Goal: Information Seeking & Learning: Learn about a topic

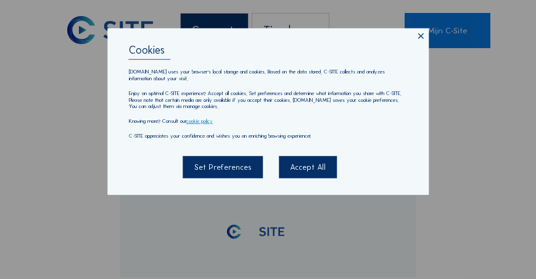
click at [300, 169] on div "Accept All" at bounding box center [308, 167] width 58 height 22
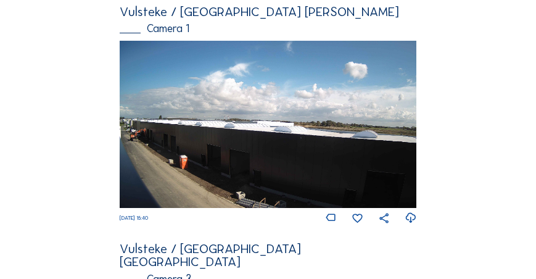
scroll to position [176, 0]
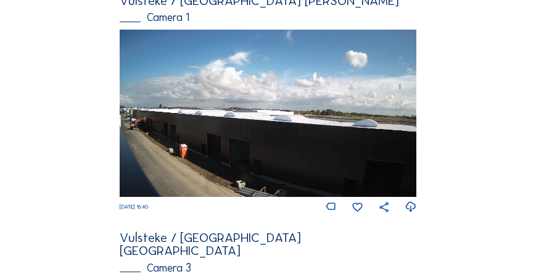
click at [235, 155] on img at bounding box center [268, 113] width 297 height 167
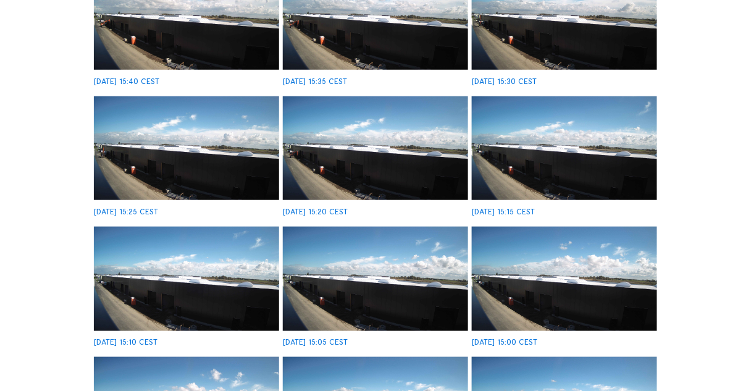
scroll to position [24, 0]
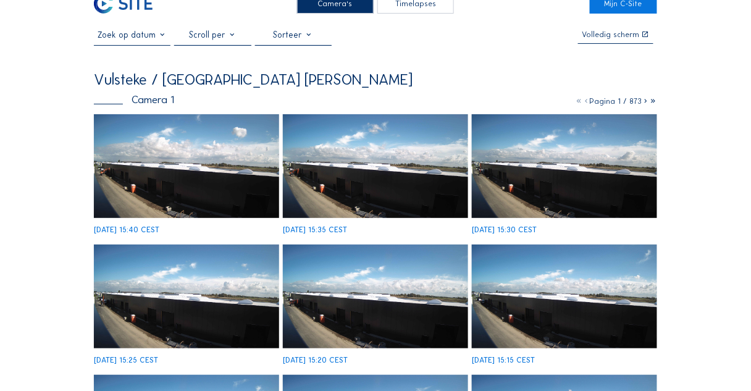
click at [208, 170] on img at bounding box center [186, 166] width 185 height 104
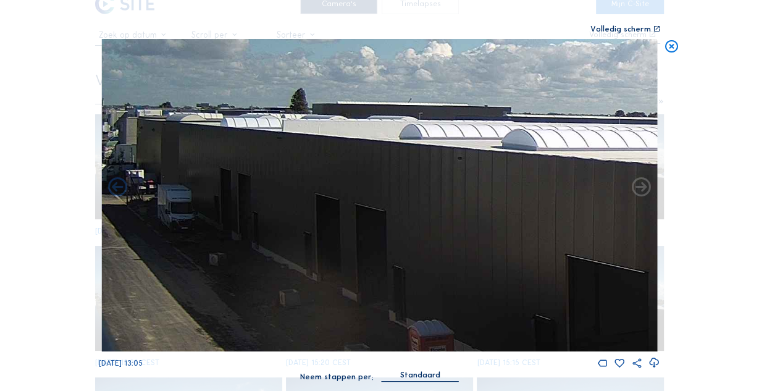
drag, startPoint x: 135, startPoint y: 227, endPoint x: 156, endPoint y: 204, distance: 31.5
click at [155, 204] on img at bounding box center [379, 195] width 556 height 312
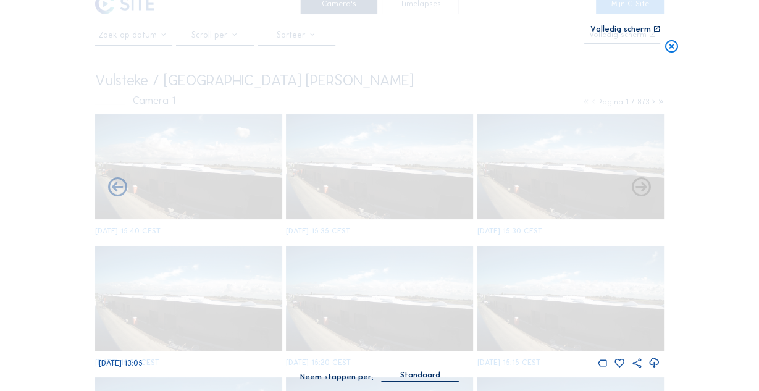
click at [536, 49] on icon at bounding box center [671, 47] width 15 height 16
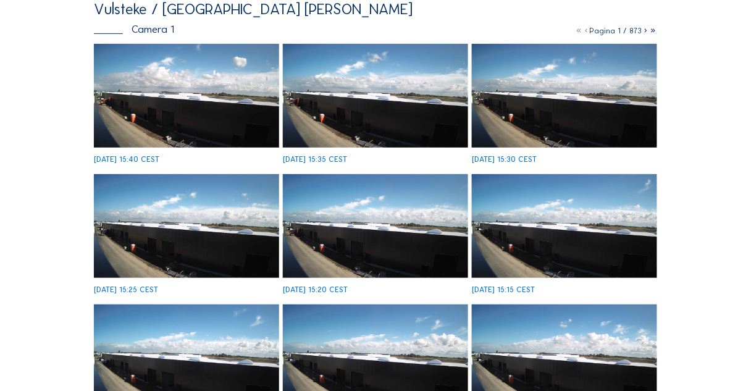
scroll to position [0, 0]
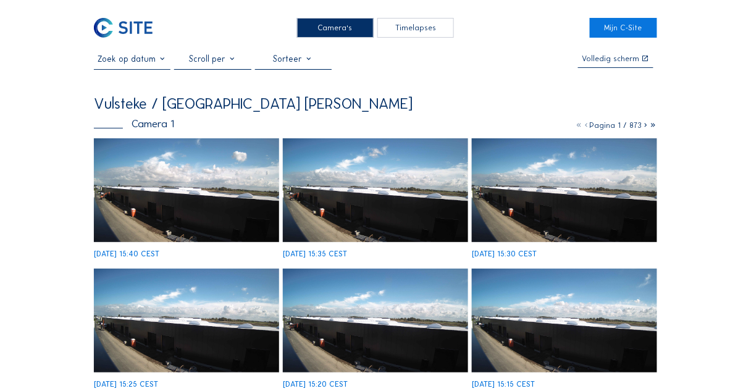
click at [536, 128] on icon at bounding box center [645, 124] width 7 height 9
click at [643, 127] on icon at bounding box center [645, 124] width 7 height 9
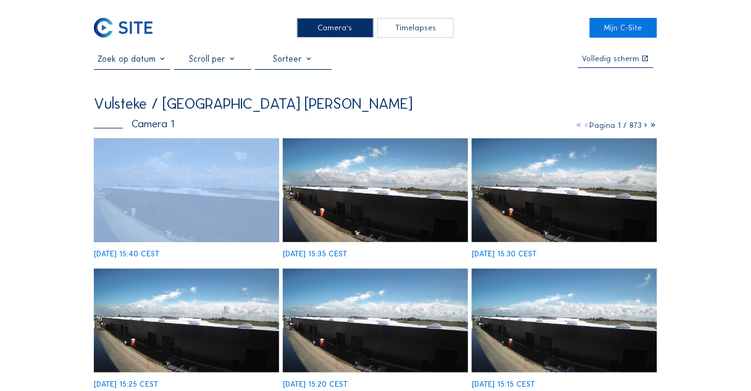
click at [643, 127] on icon at bounding box center [645, 124] width 7 height 9
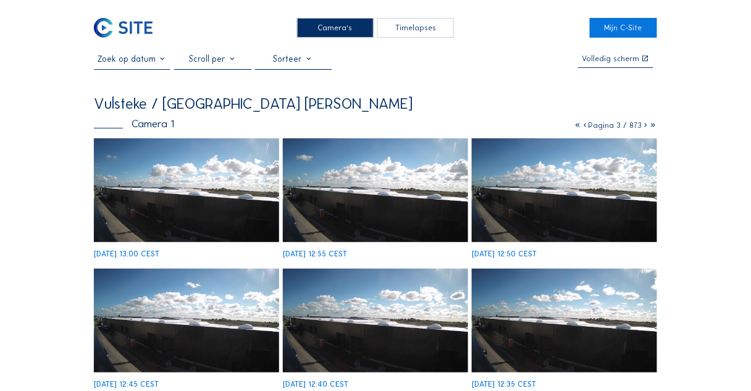
click at [376, 129] on div "Camera 1 Pagina 3 / 873" at bounding box center [375, 124] width 563 height 10
click at [236, 178] on img at bounding box center [186, 190] width 185 height 104
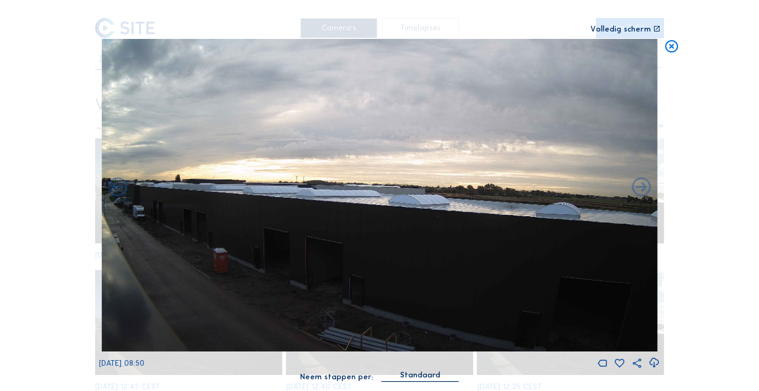
click at [151, 240] on img at bounding box center [379, 195] width 556 height 312
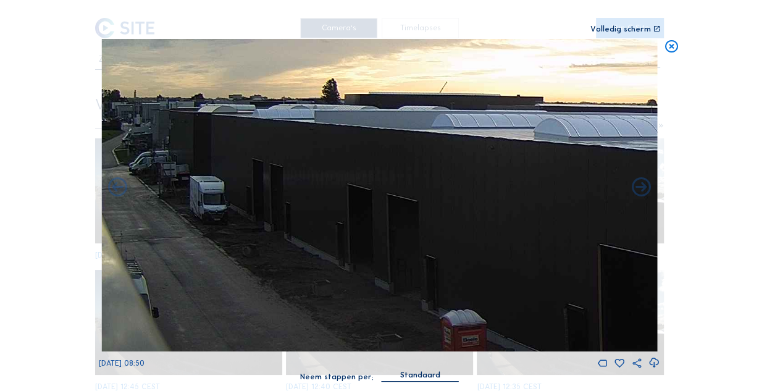
drag, startPoint x: 191, startPoint y: 228, endPoint x: 231, endPoint y: 235, distance: 40.7
click at [236, 235] on img at bounding box center [379, 195] width 556 height 312
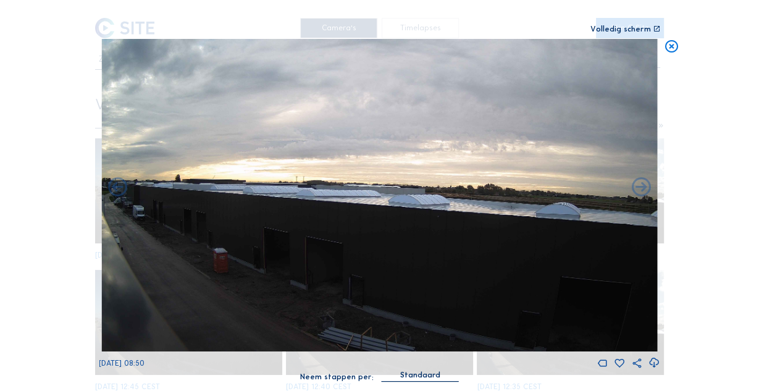
click at [673, 50] on icon at bounding box center [671, 47] width 15 height 16
